Goal: Book appointment/travel/reservation

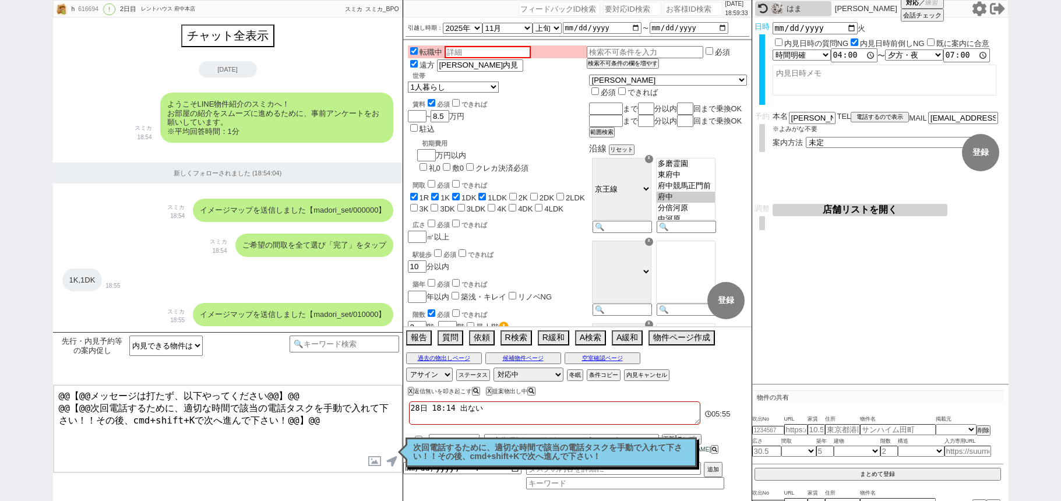
select select "内見できる物件はない、ってことですか？"
select select "2025"
select select "11"
select select "32"
select select "0"
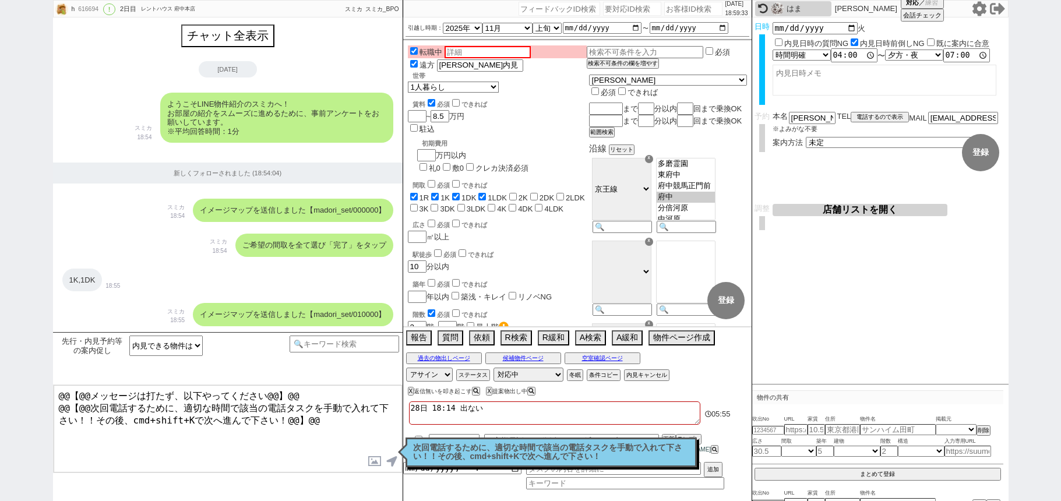
select select "44"
select select "1172"
select select "1"
select select "5"
select select
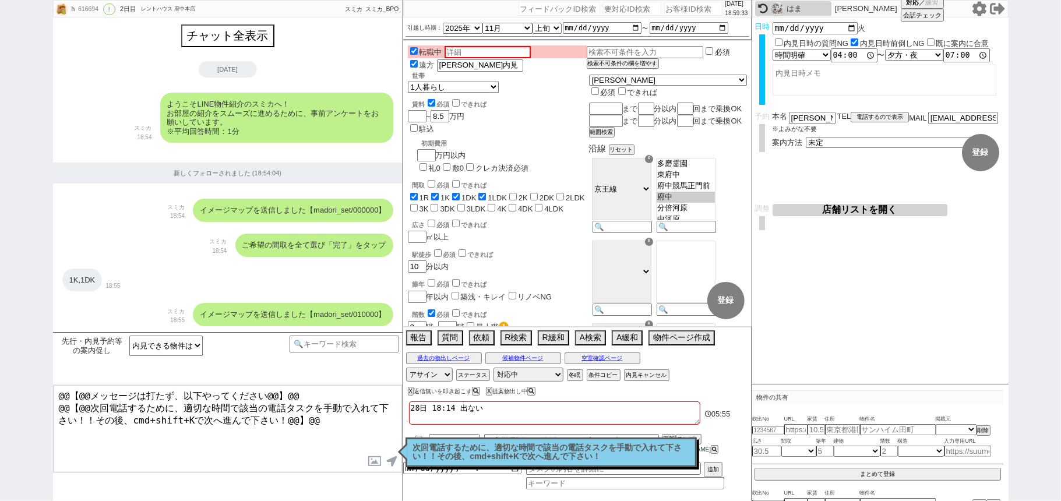
scroll to position [245, 0]
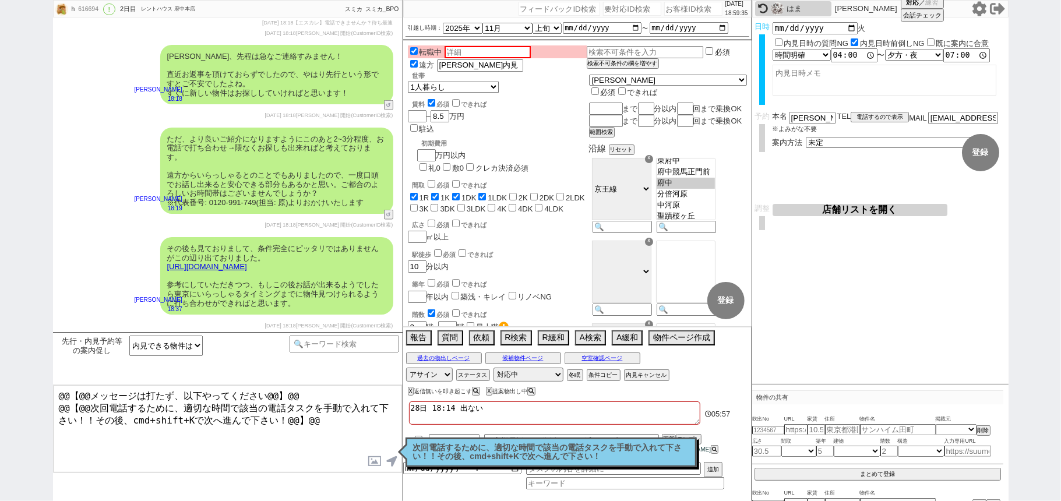
click at [979, 9] on icon at bounding box center [979, 8] width 15 height 15
